Goal: Information Seeking & Learning: Learn about a topic

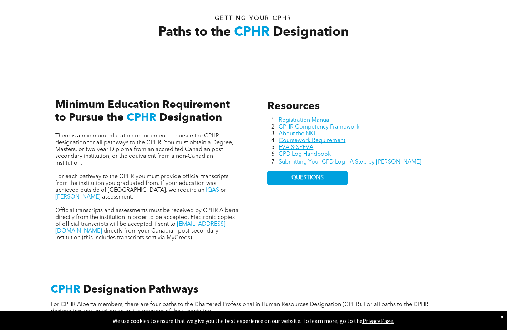
scroll to position [250, 0]
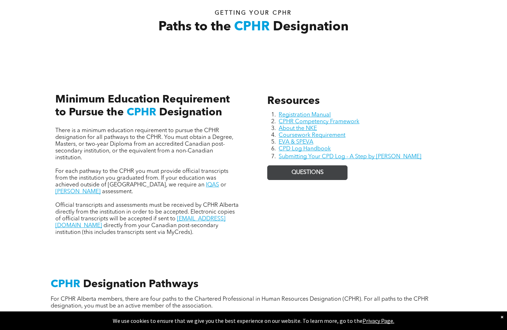
click at [306, 169] on span "QUESTIONS" at bounding box center [308, 172] width 32 height 7
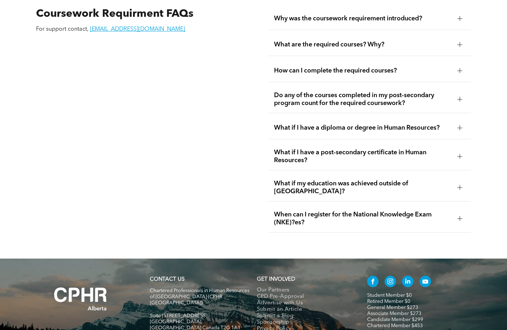
scroll to position [1249, 0]
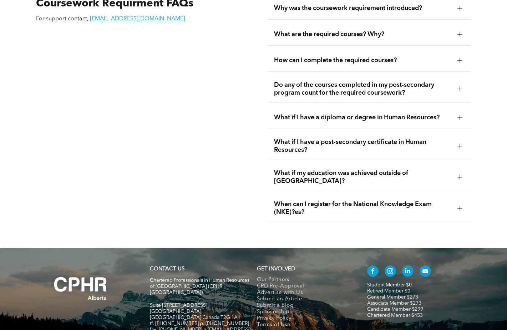
click at [459, 86] on div at bounding box center [460, 88] width 5 height 5
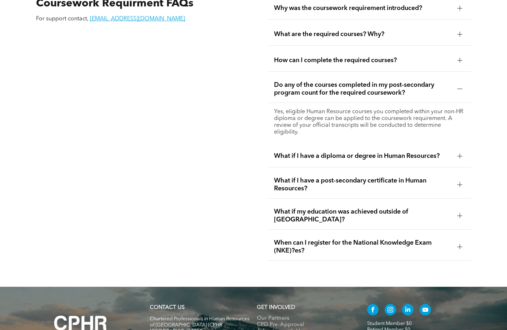
click at [461, 151] on div at bounding box center [460, 156] width 11 height 11
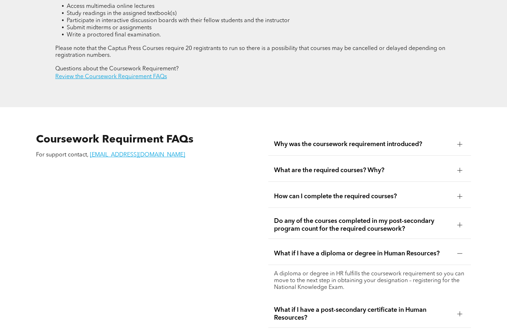
scroll to position [1107, 0]
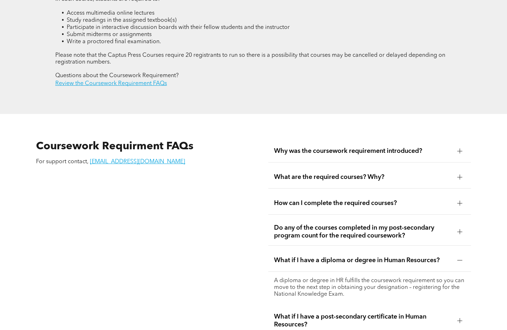
click at [458, 175] on div at bounding box center [460, 177] width 5 height 5
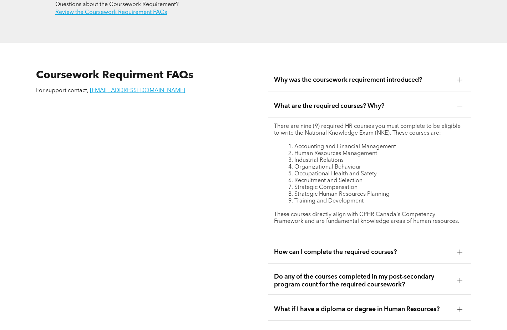
scroll to position [1180, 0]
